Goal: Information Seeking & Learning: Understand process/instructions

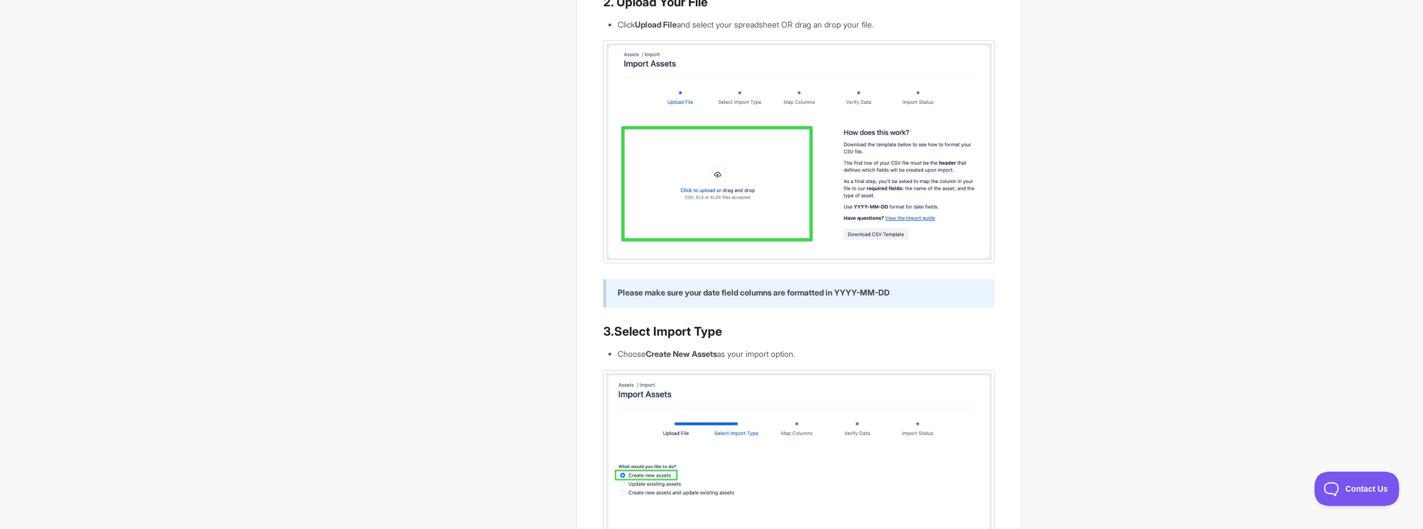
scroll to position [402, 0]
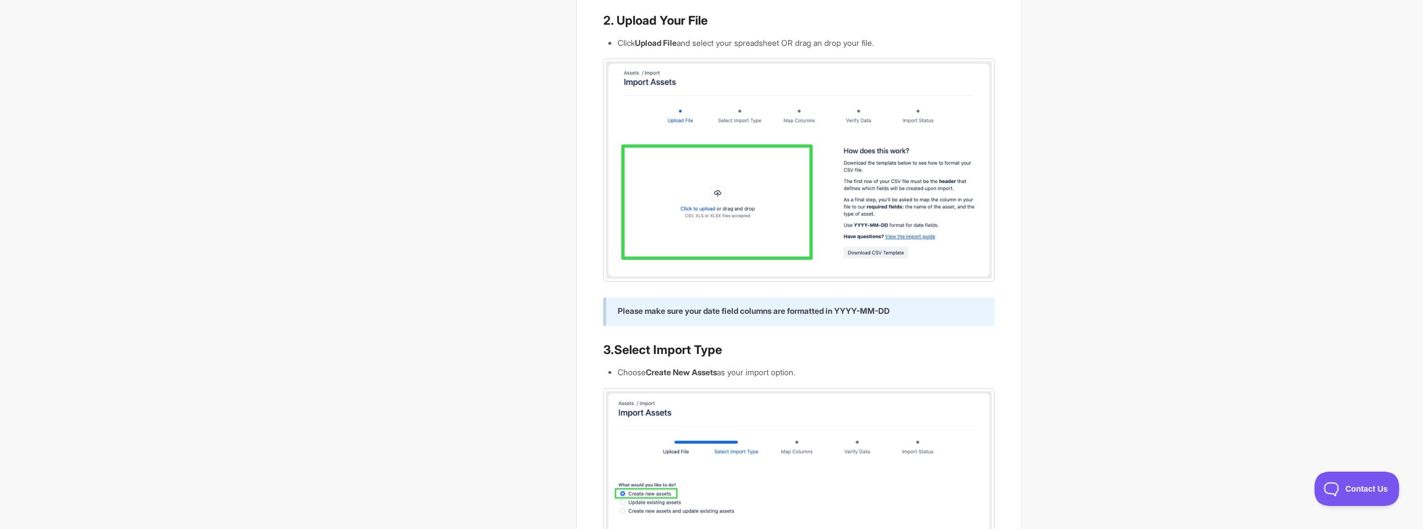
click at [904, 169] on img at bounding box center [798, 170] width 391 height 223
drag, startPoint x: 770, startPoint y: 312, endPoint x: 873, endPoint y: 300, distance: 103.5
click at [873, 300] on div "Please make sure your date field columns are formatted in YYYY-MM-DD" at bounding box center [798, 312] width 391 height 29
click at [871, 311] on strong "Please make sure your date field columns are formatted in YYYY-MM-DD" at bounding box center [754, 311] width 272 height 10
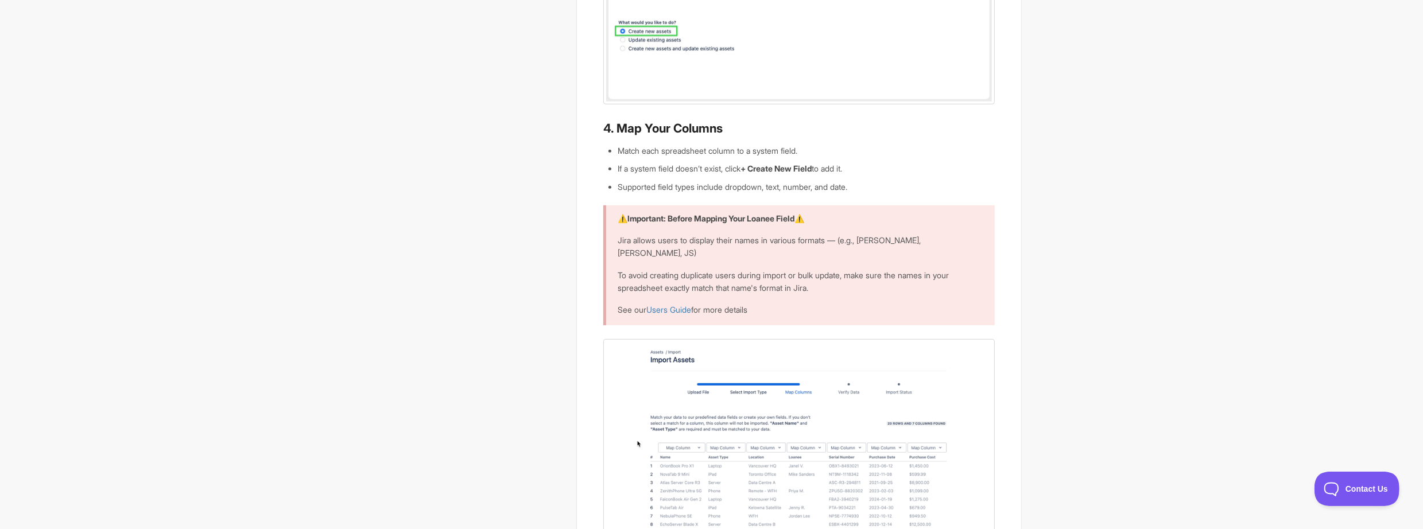
scroll to position [919, 0]
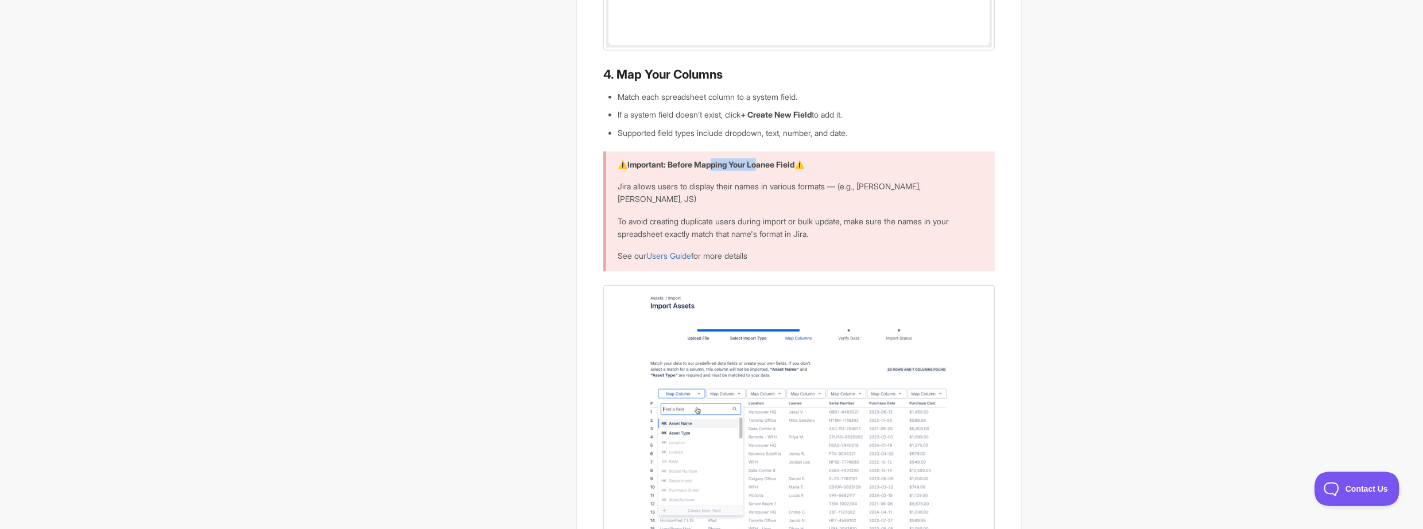
drag, startPoint x: 719, startPoint y: 162, endPoint x: 769, endPoint y: 161, distance: 50.0
click at [769, 161] on strong "Important: Before Mapping Your Loanee Field" at bounding box center [710, 165] width 167 height 10
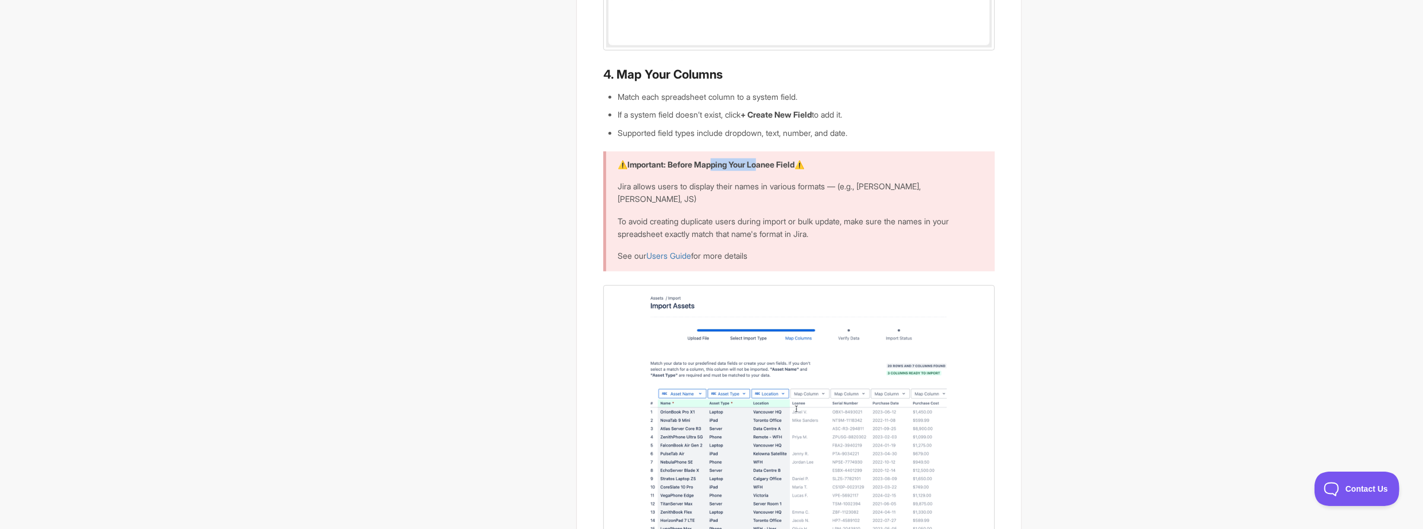
click at [769, 161] on strong "Important: Before Mapping Your Loanee Field" at bounding box center [710, 165] width 167 height 10
drag, startPoint x: 884, startPoint y: 161, endPoint x: 862, endPoint y: 168, distance: 23.1
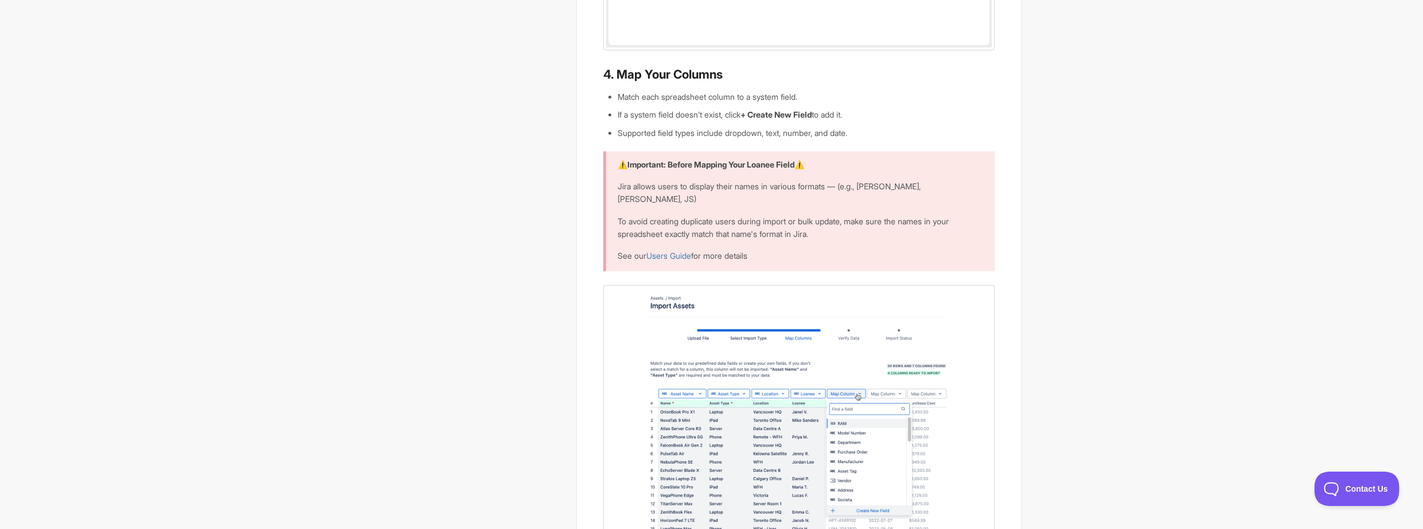
click at [862, 168] on p "⚠️ Important: Before Mapping Your Loanee Field ⚠️" at bounding box center [799, 164] width 362 height 13
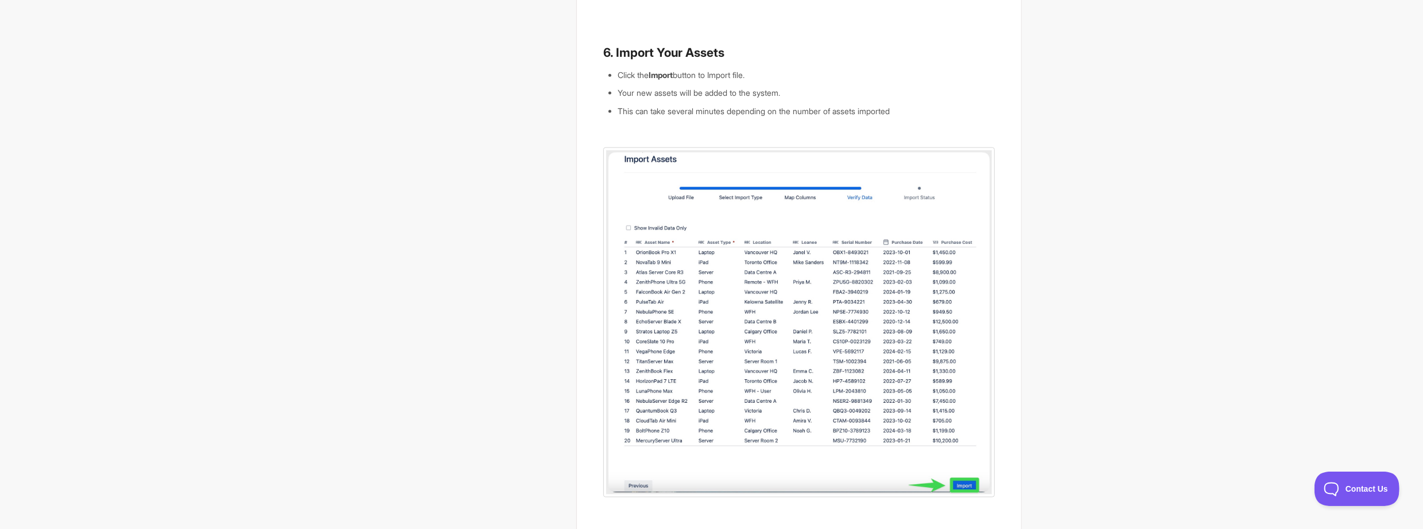
scroll to position [1742, 0]
